Goal: Transaction & Acquisition: Purchase product/service

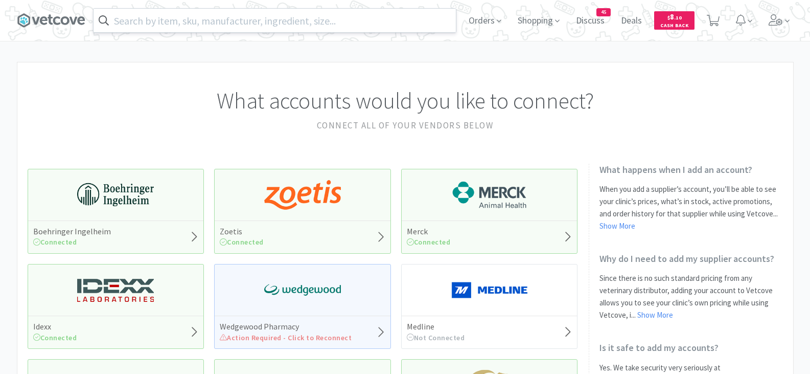
click at [284, 18] on input "text" at bounding box center [275, 21] width 362 height 24
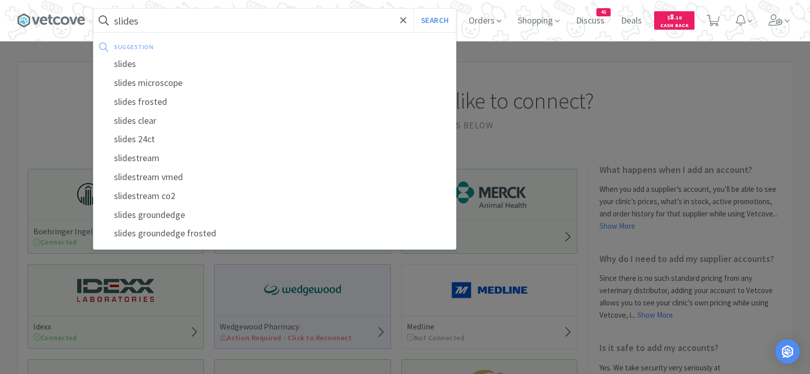
type input "slides"
click at [413, 9] on button "Search" at bounding box center [434, 21] width 42 height 24
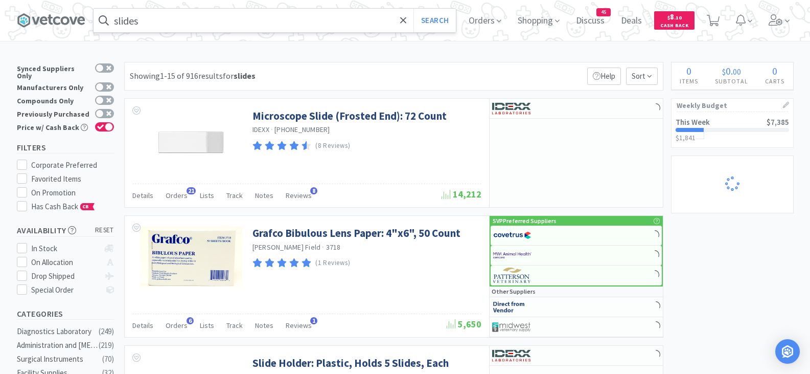
select select "25"
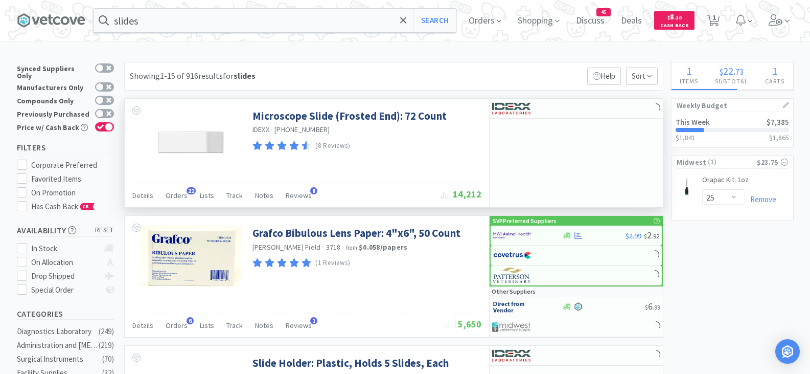
select select "2"
select select "1"
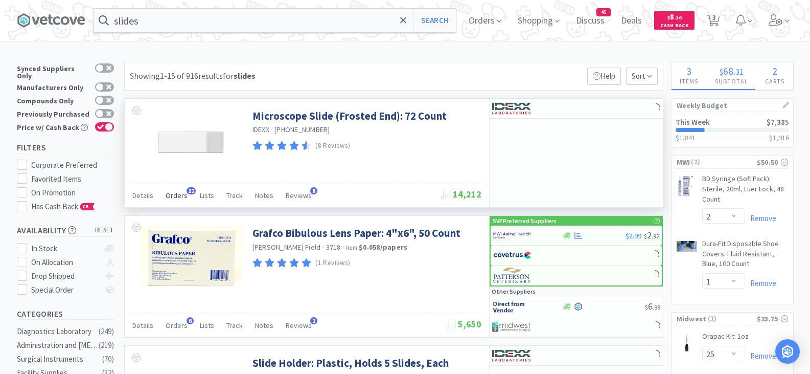
click at [179, 194] on span "Orders" at bounding box center [177, 195] width 22 height 9
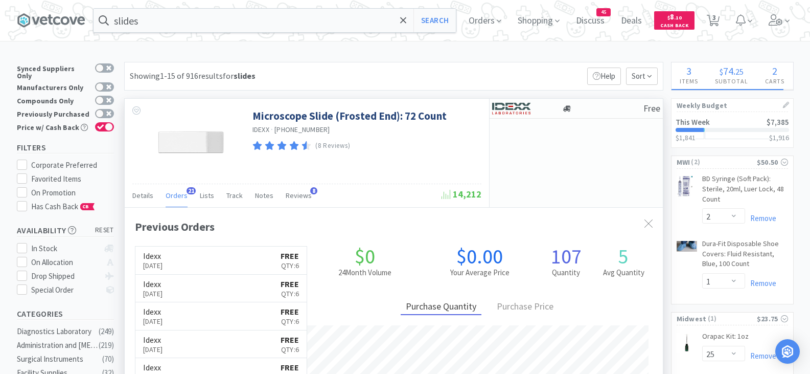
scroll to position [274, 538]
